Goal: Transaction & Acquisition: Book appointment/travel/reservation

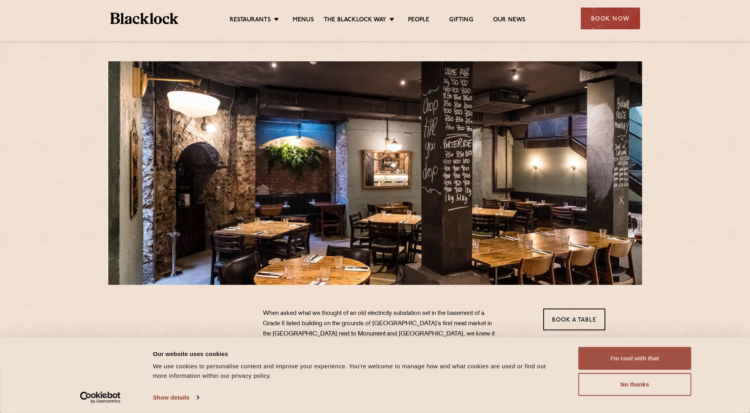
click at [647, 354] on button "I'm cool with that" at bounding box center [635, 358] width 113 height 23
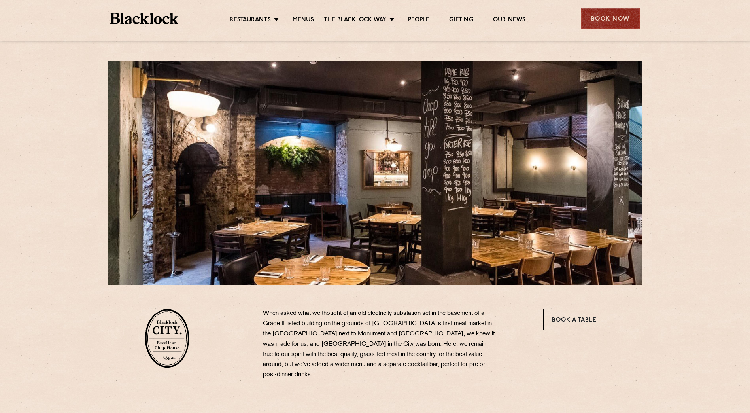
click at [613, 24] on div "Book Now" at bounding box center [610, 19] width 59 height 22
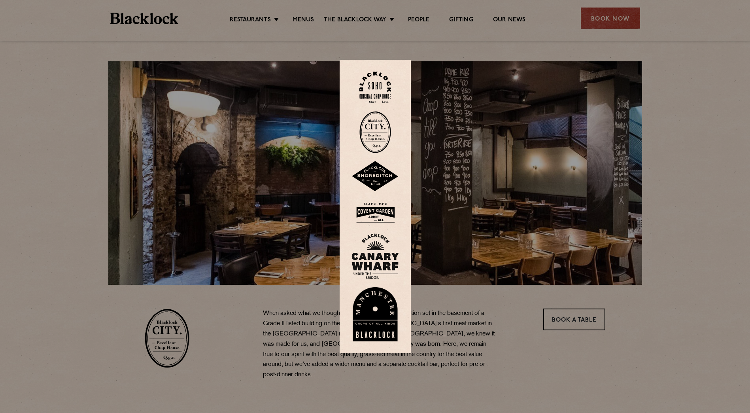
click at [380, 131] on img at bounding box center [376, 132] width 32 height 42
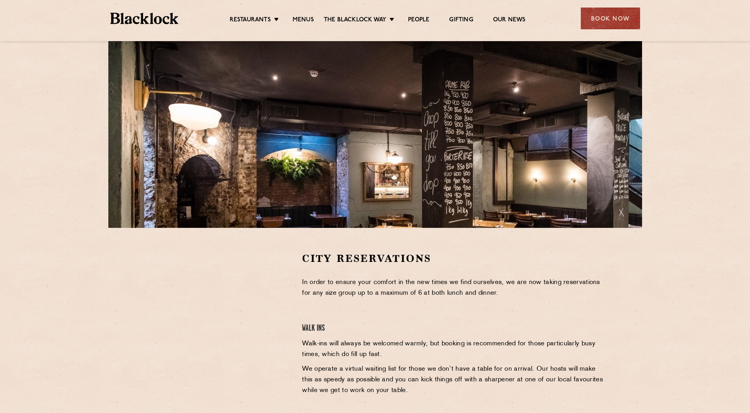
scroll to position [198, 0]
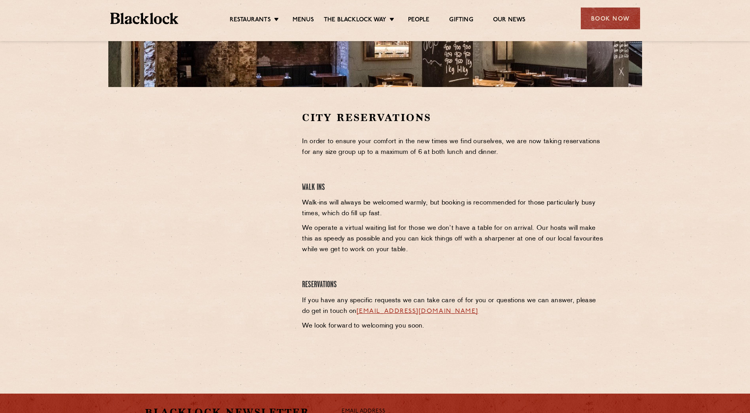
click at [322, 223] on p "We operate a virtual waiting list for those we don’t have a table for on arriva…" at bounding box center [453, 239] width 303 height 32
click at [282, 167] on div at bounding box center [218, 170] width 146 height 119
click at [299, 161] on div "City Reservations In order to ensure your comfort in the new times we find ours…" at bounding box center [453, 230] width 315 height 239
click at [354, 163] on div "City Reservations In order to ensure your comfort in the new times we find ours…" at bounding box center [453, 230] width 315 height 239
